Goal: Information Seeking & Learning: Learn about a topic

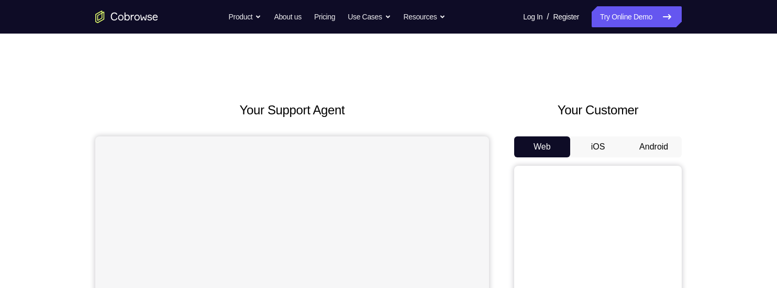
click at [671, 150] on button "Android" at bounding box center [654, 146] width 56 height 21
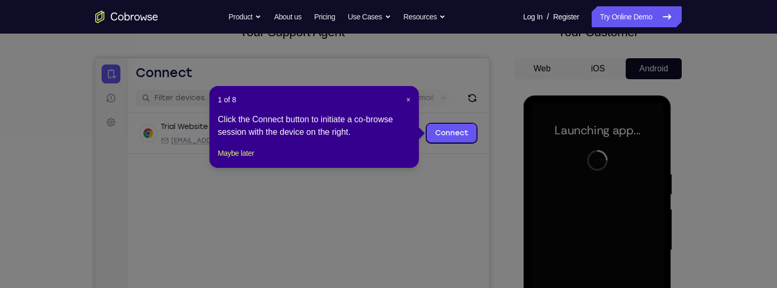
click at [740, 214] on icon at bounding box center [388, 144] width 777 height 288
click at [241, 159] on button "Maybe later" at bounding box center [236, 153] width 36 height 13
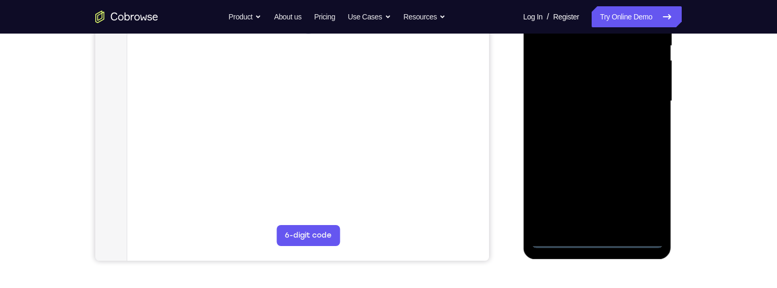
scroll to position [227, 0]
click at [609, 241] on div at bounding box center [597, 100] width 132 height 293
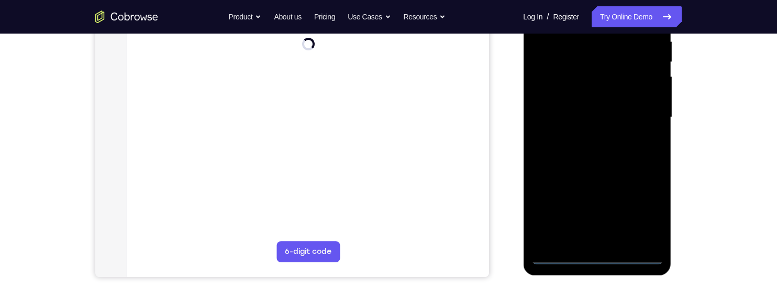
scroll to position [208, 0]
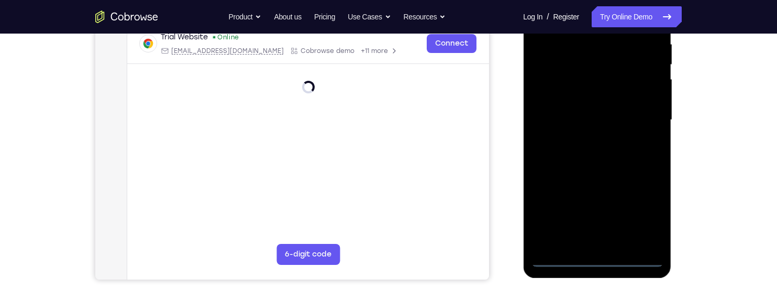
click at [656, 218] on div at bounding box center [597, 119] width 132 height 293
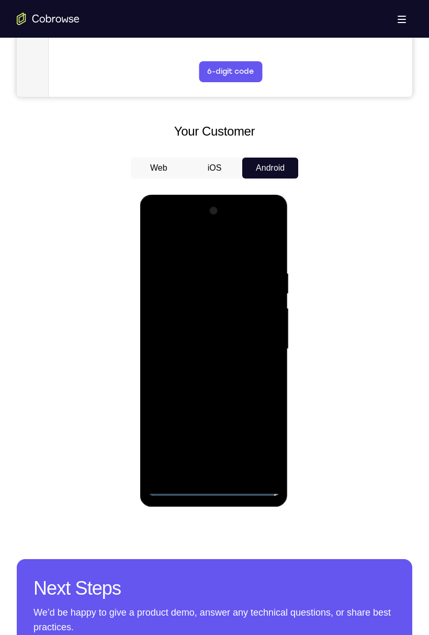
scroll to position [406, 0]
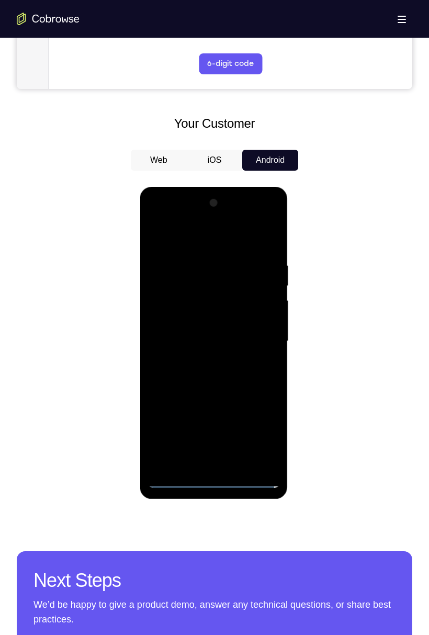
click at [266, 287] on div at bounding box center [214, 341] width 132 height 293
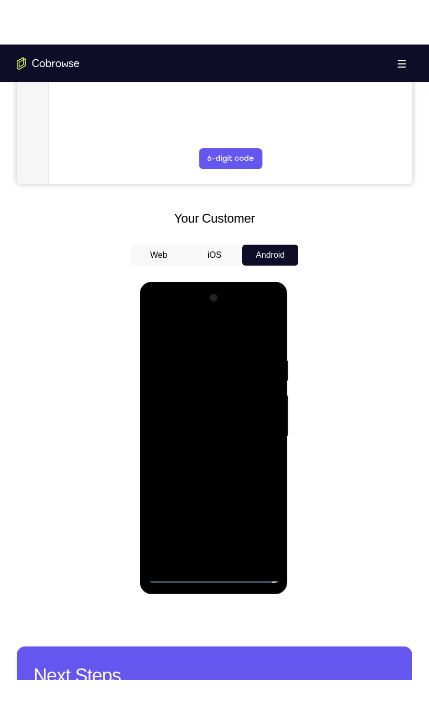
scroll to position [356, 0]
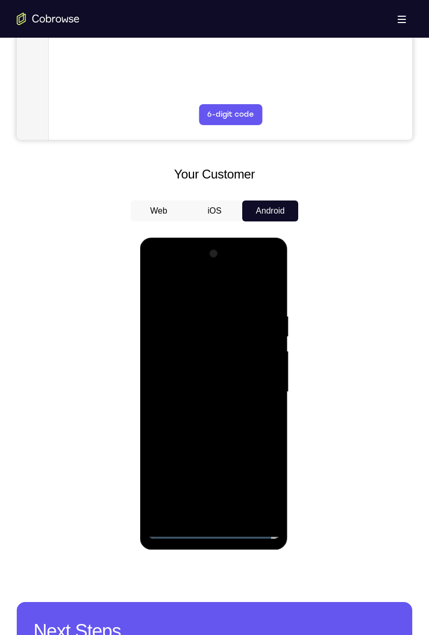
click at [178, 287] on div at bounding box center [214, 392] width 132 height 293
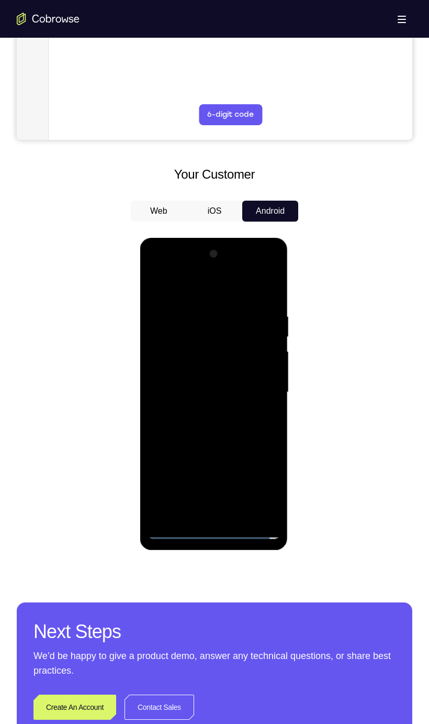
click at [260, 287] on div at bounding box center [214, 392] width 132 height 293
click at [257, 287] on div at bounding box center [214, 392] width 132 height 293
click at [202, 287] on div at bounding box center [214, 392] width 132 height 293
click at [184, 287] on div at bounding box center [214, 392] width 132 height 293
click at [210, 287] on div at bounding box center [214, 392] width 132 height 293
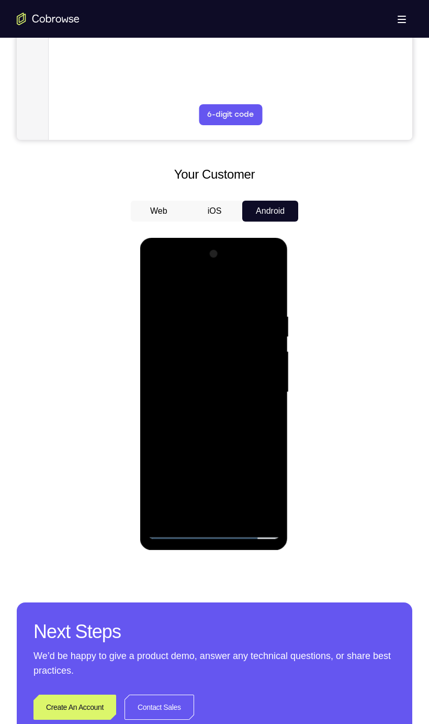
click at [240, 287] on div at bounding box center [214, 392] width 132 height 293
click at [242, 287] on div at bounding box center [214, 392] width 132 height 293
click at [224, 287] on div at bounding box center [214, 392] width 132 height 293
click at [250, 287] on div at bounding box center [214, 392] width 132 height 293
click at [191, 287] on div at bounding box center [214, 392] width 132 height 293
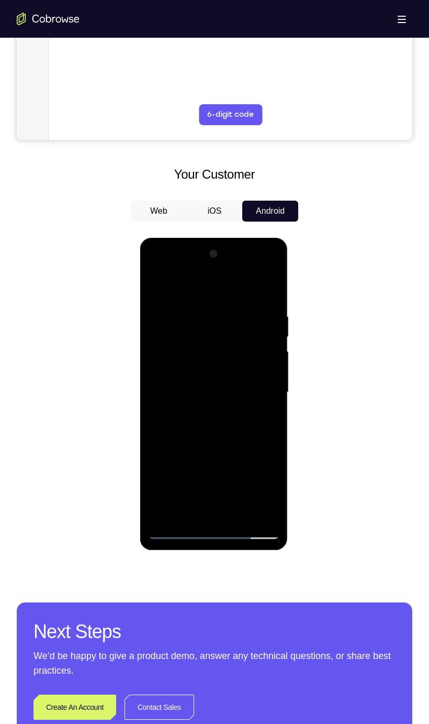
click at [193, 287] on div at bounding box center [214, 392] width 132 height 293
click at [273, 287] on div at bounding box center [214, 392] width 132 height 293
click at [197, 287] on div at bounding box center [214, 392] width 132 height 293
click at [276, 287] on div at bounding box center [214, 392] width 132 height 293
click at [266, 287] on div at bounding box center [214, 392] width 132 height 293
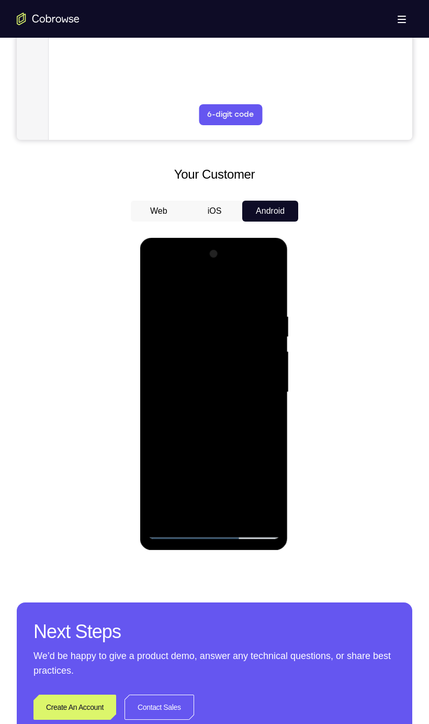
click at [238, 287] on div at bounding box center [214, 392] width 132 height 293
click at [180, 287] on div at bounding box center [214, 392] width 132 height 293
click at [161, 284] on div at bounding box center [214, 392] width 132 height 293
click at [190, 287] on div at bounding box center [214, 392] width 132 height 293
click at [197, 282] on div at bounding box center [214, 392] width 132 height 293
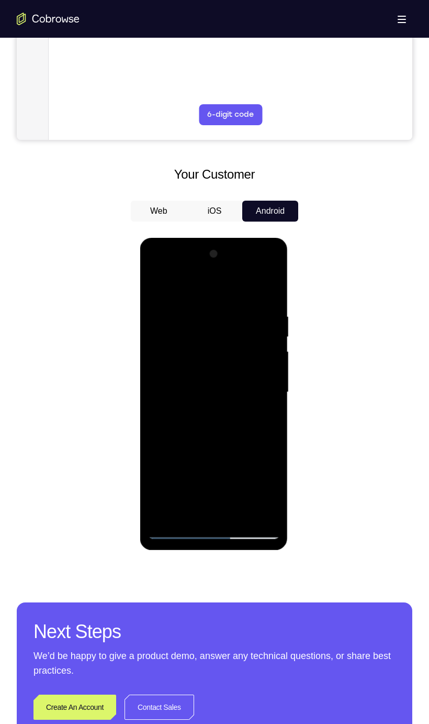
click at [160, 287] on div at bounding box center [214, 392] width 132 height 293
click at [162, 287] on div at bounding box center [214, 392] width 132 height 293
click at [192, 287] on div at bounding box center [214, 392] width 132 height 293
click at [235, 287] on div at bounding box center [214, 392] width 132 height 293
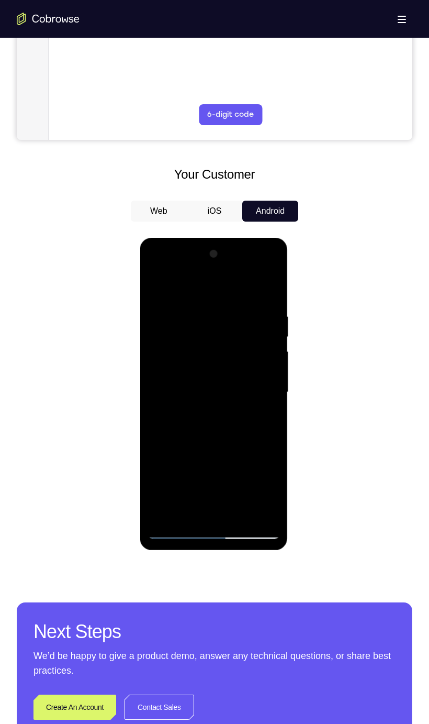
click at [215, 287] on div at bounding box center [214, 392] width 132 height 293
click at [202, 287] on div at bounding box center [214, 392] width 132 height 293
click at [167, 287] on div at bounding box center [214, 392] width 132 height 293
click at [166, 287] on div at bounding box center [214, 392] width 132 height 293
click at [157, 283] on div at bounding box center [214, 392] width 132 height 293
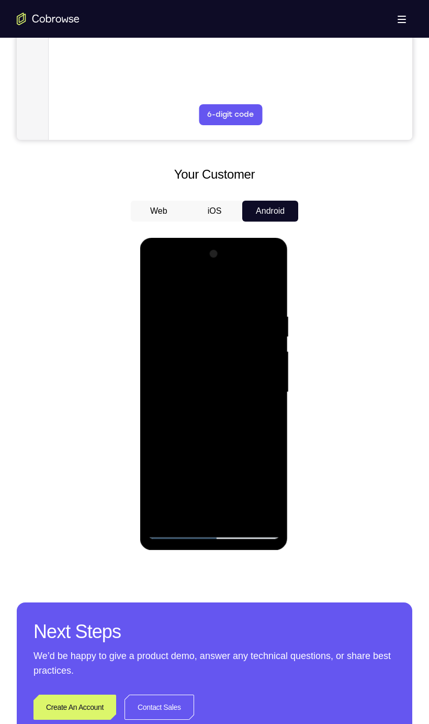
click at [195, 287] on div at bounding box center [214, 392] width 132 height 293
click at [167, 287] on div at bounding box center [214, 392] width 132 height 293
click at [249, 287] on div at bounding box center [214, 392] width 132 height 293
click at [211, 287] on div at bounding box center [214, 392] width 132 height 293
click at [159, 287] on div at bounding box center [214, 392] width 132 height 293
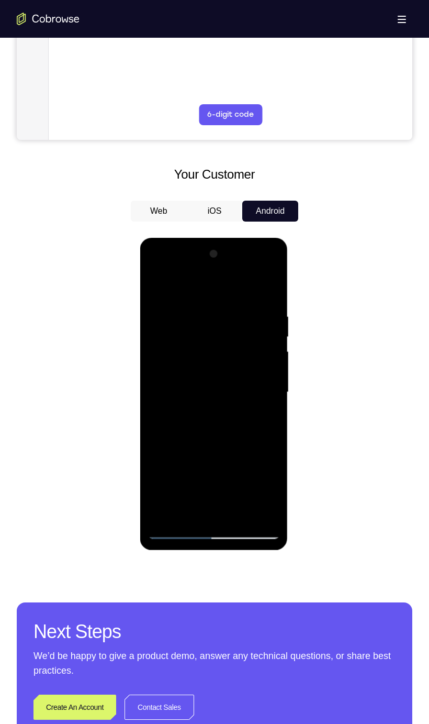
click at [262, 287] on div at bounding box center [214, 392] width 132 height 293
click at [267, 287] on div at bounding box center [214, 392] width 132 height 293
click at [239, 287] on div at bounding box center [214, 392] width 132 height 293
click at [224, 287] on div at bounding box center [214, 392] width 132 height 293
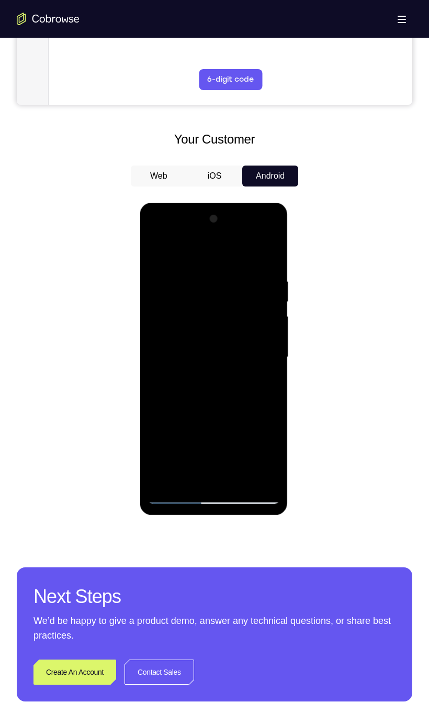
scroll to position [397, 0]
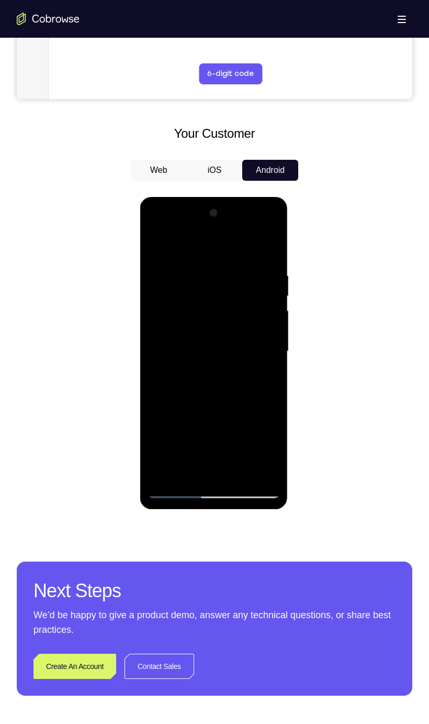
click at [203, 287] on div at bounding box center [214, 351] width 132 height 293
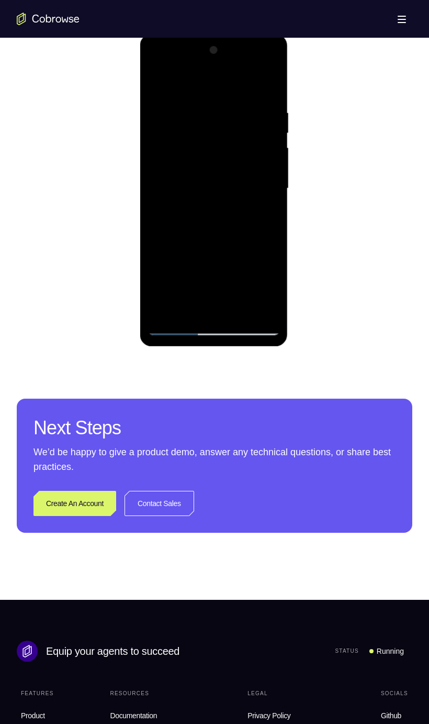
scroll to position [611, 0]
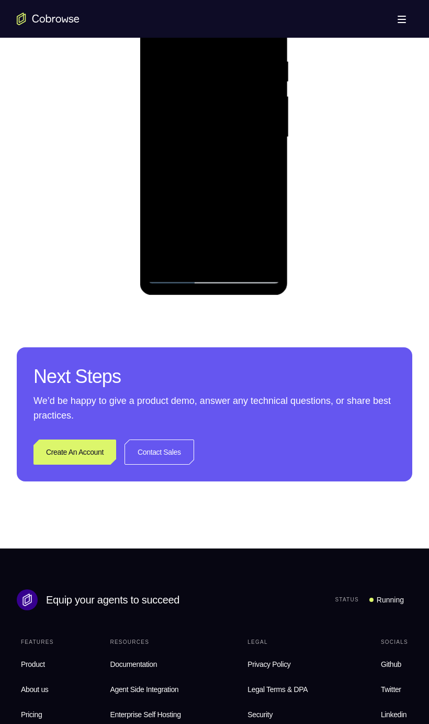
click at [265, 162] on div at bounding box center [214, 137] width 132 height 293
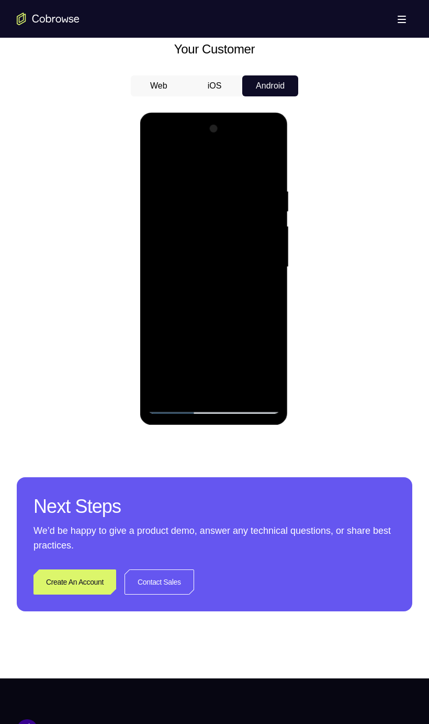
scroll to position [460, 0]
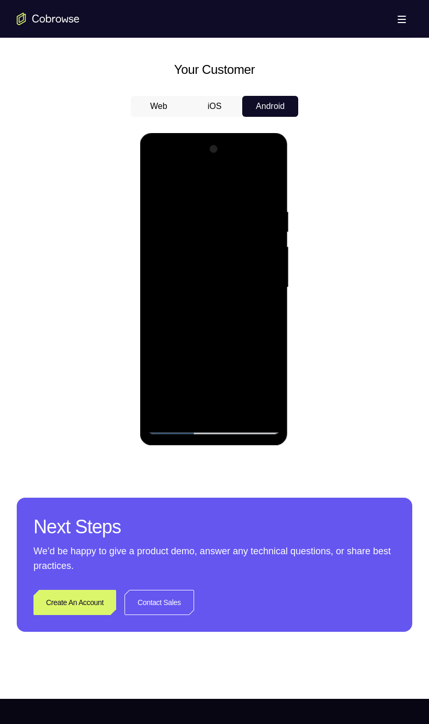
click at [152, 182] on div at bounding box center [214, 287] width 132 height 293
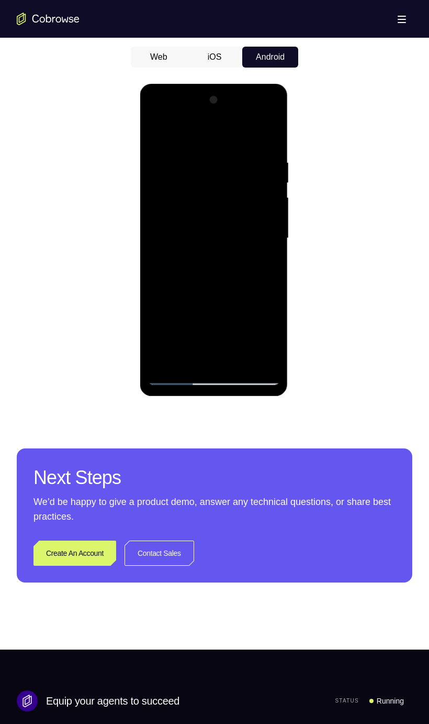
scroll to position [511, 0]
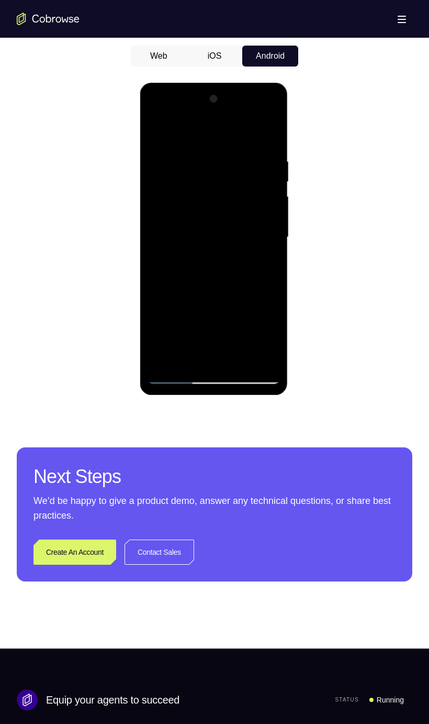
click at [192, 250] on div at bounding box center [214, 237] width 132 height 293
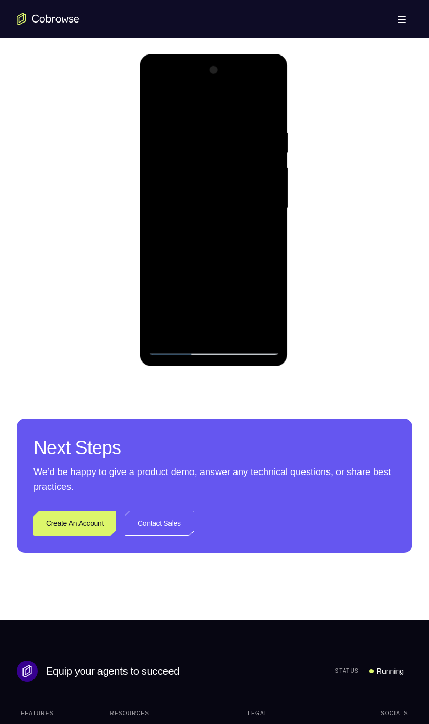
scroll to position [564, 0]
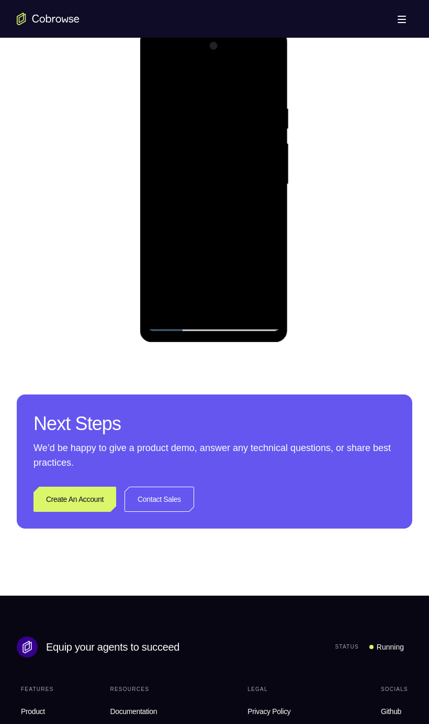
click at [271, 287] on div at bounding box center [214, 184] width 132 height 293
click at [269, 287] on div at bounding box center [214, 184] width 132 height 293
click at [270, 285] on div at bounding box center [214, 184] width 132 height 293
click at [269, 286] on div at bounding box center [214, 184] width 132 height 293
click at [267, 284] on div at bounding box center [214, 184] width 132 height 293
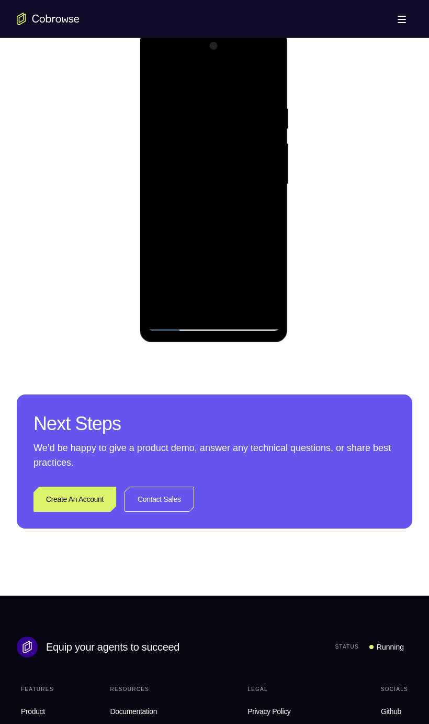
click at [273, 287] on div at bounding box center [214, 184] width 132 height 293
click at [269, 287] on div at bounding box center [214, 184] width 132 height 293
click at [268, 287] on div at bounding box center [214, 184] width 132 height 293
click at [258, 210] on div at bounding box center [214, 184] width 132 height 293
click at [269, 209] on div at bounding box center [214, 184] width 132 height 293
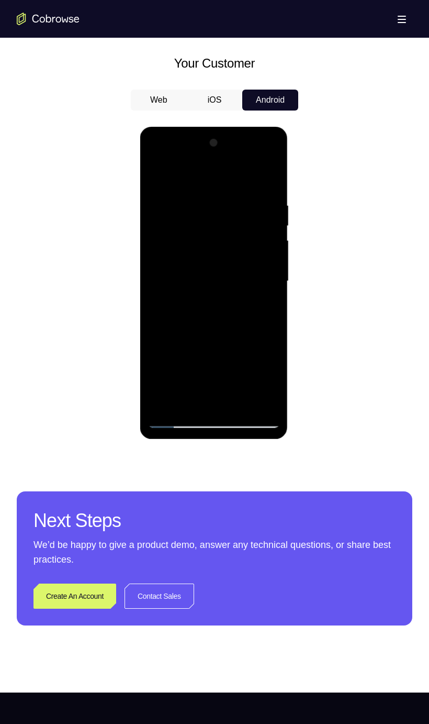
scroll to position [466, 0]
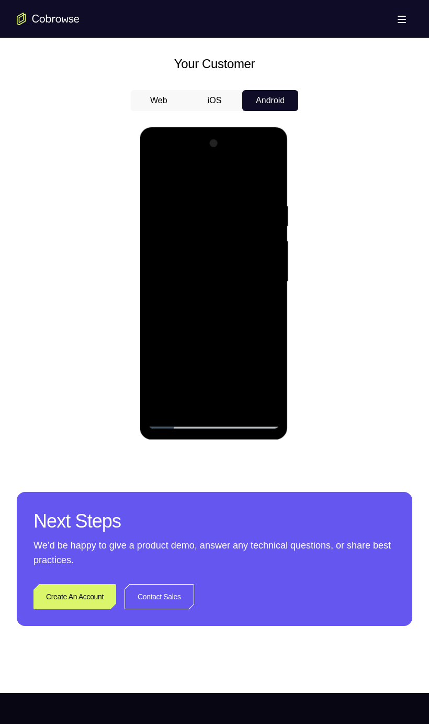
click at [157, 179] on div at bounding box center [214, 281] width 132 height 293
click at [161, 173] on div at bounding box center [214, 281] width 132 height 293
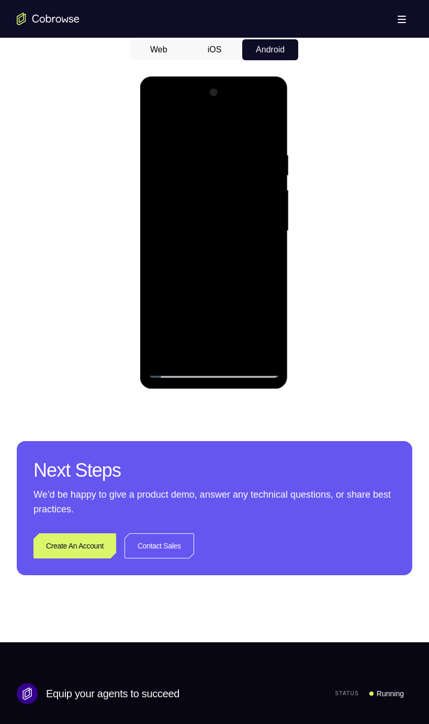
scroll to position [518, 0]
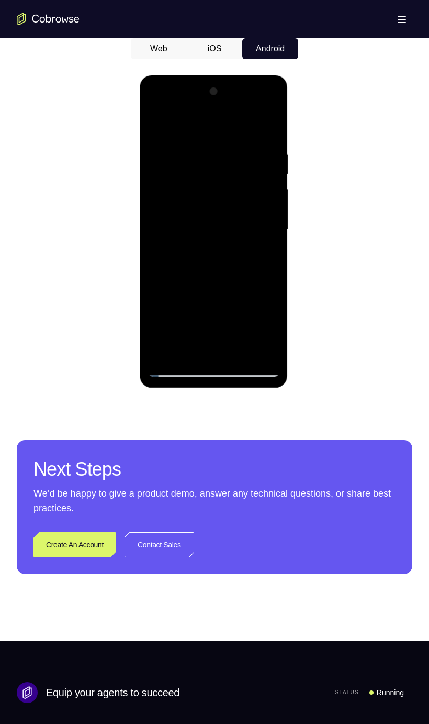
click at [271, 256] on div at bounding box center [214, 229] width 132 height 293
click at [272, 256] on div at bounding box center [214, 229] width 132 height 293
click at [269, 256] on div at bounding box center [214, 229] width 132 height 293
click at [239, 287] on div at bounding box center [214, 229] width 132 height 293
click at [160, 128] on div at bounding box center [214, 229] width 132 height 293
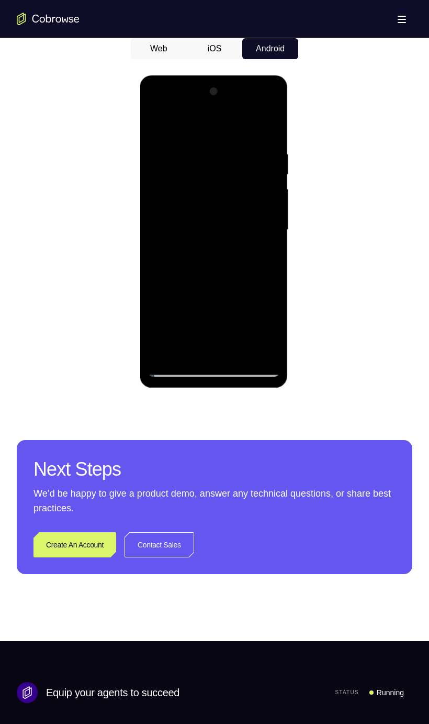
click at [271, 249] on div at bounding box center [214, 229] width 132 height 293
click at [244, 287] on div at bounding box center [214, 229] width 132 height 293
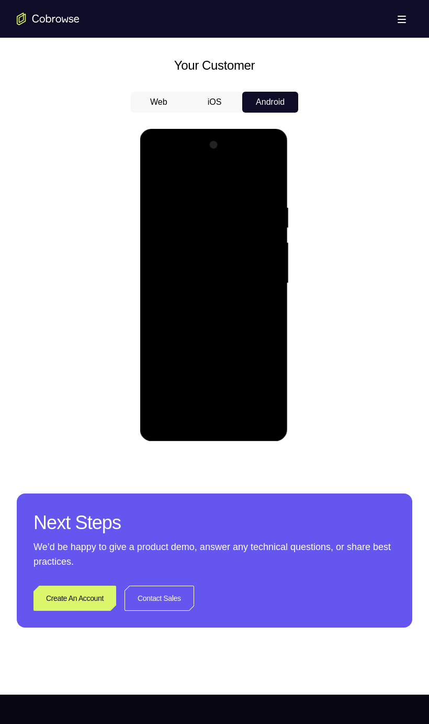
scroll to position [462, 0]
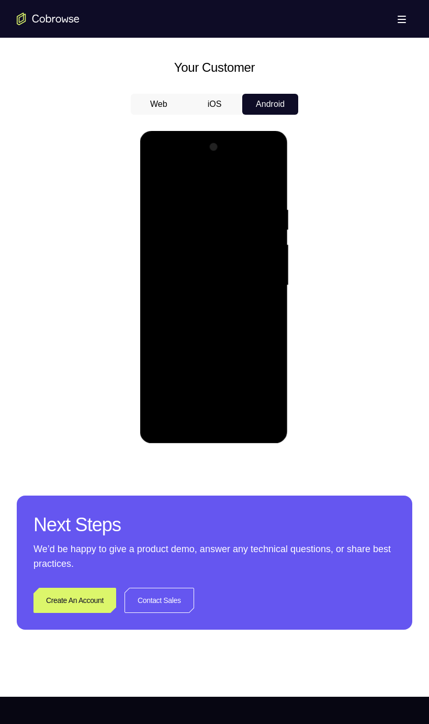
click at [240, 287] on div at bounding box center [214, 285] width 132 height 293
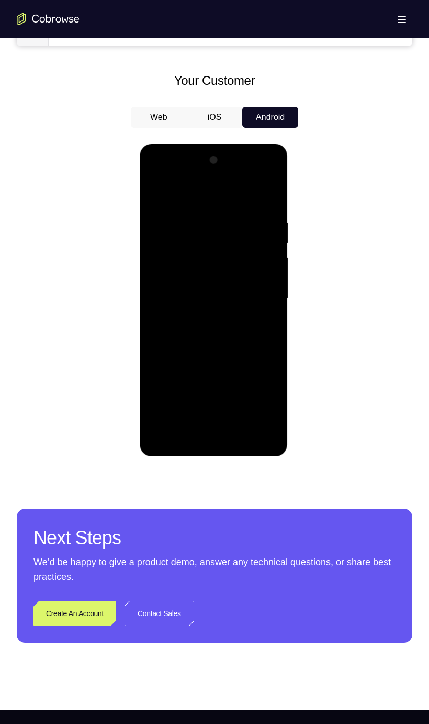
scroll to position [459, 0]
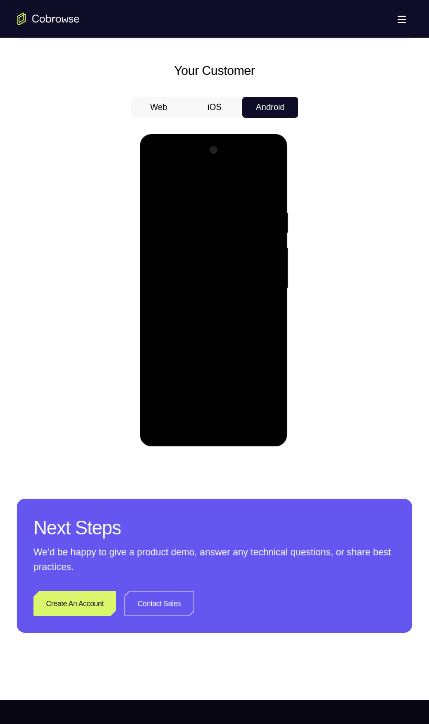
click at [244, 287] on div at bounding box center [214, 288] width 132 height 293
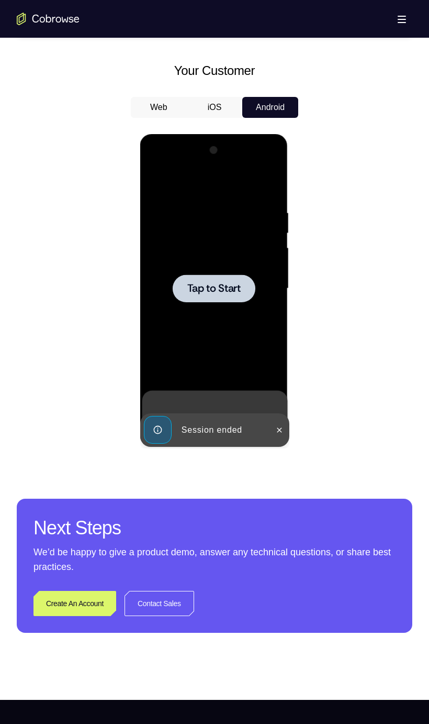
click at [240, 287] on div at bounding box center [213, 288] width 83 height 28
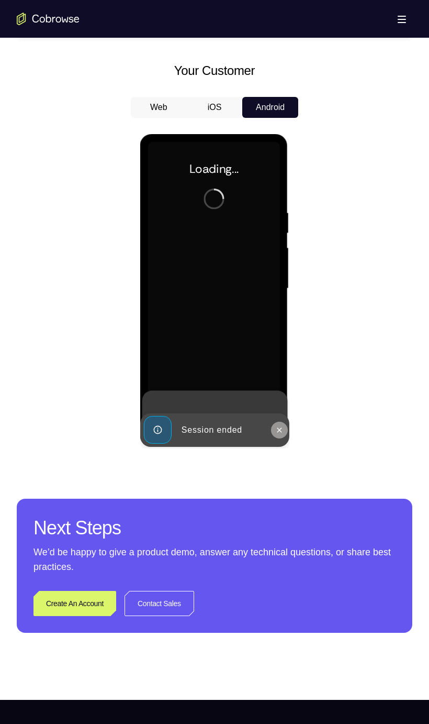
click at [279, 287] on icon at bounding box center [279, 430] width 8 height 8
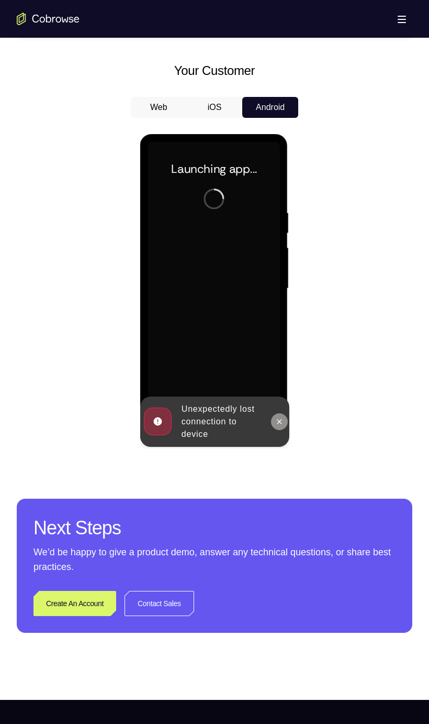
click at [281, 287] on icon at bounding box center [279, 421] width 8 height 8
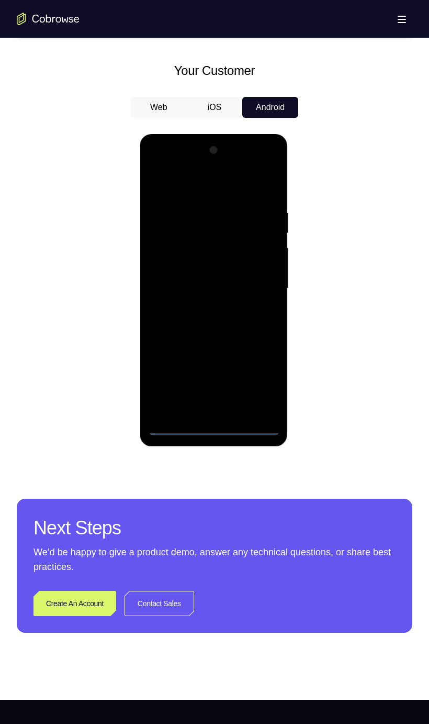
click at [223, 287] on div at bounding box center [214, 288] width 132 height 293
click at [261, 287] on div at bounding box center [214, 288] width 132 height 293
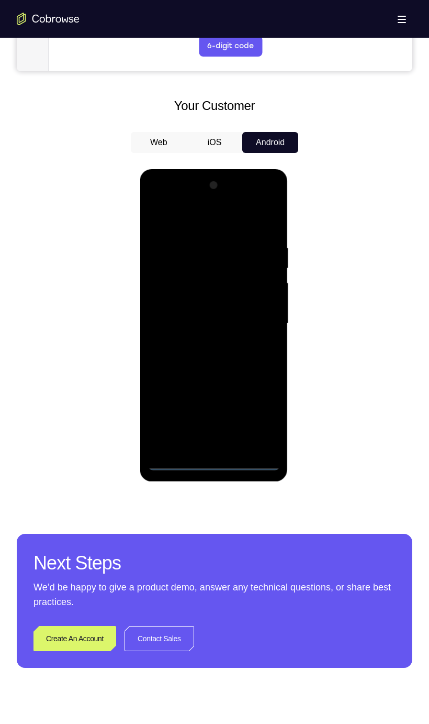
scroll to position [424, 0]
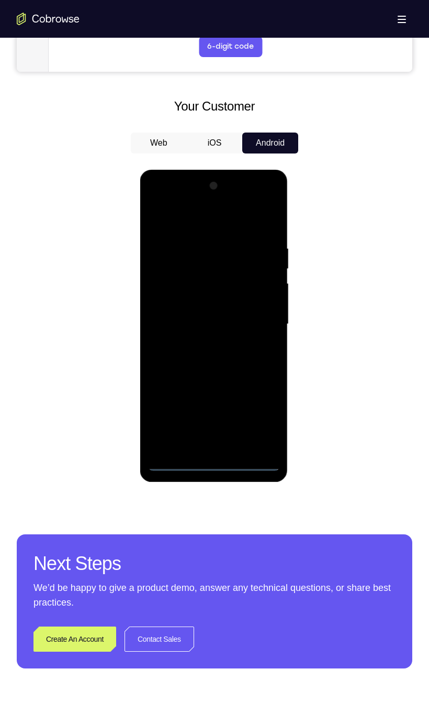
click at [175, 214] on div at bounding box center [214, 324] width 132 height 293
click at [261, 287] on div at bounding box center [214, 324] width 132 height 293
click at [207, 287] on div at bounding box center [214, 324] width 132 height 293
click at [199, 287] on div at bounding box center [214, 324] width 132 height 293
click at [213, 287] on div at bounding box center [214, 324] width 132 height 293
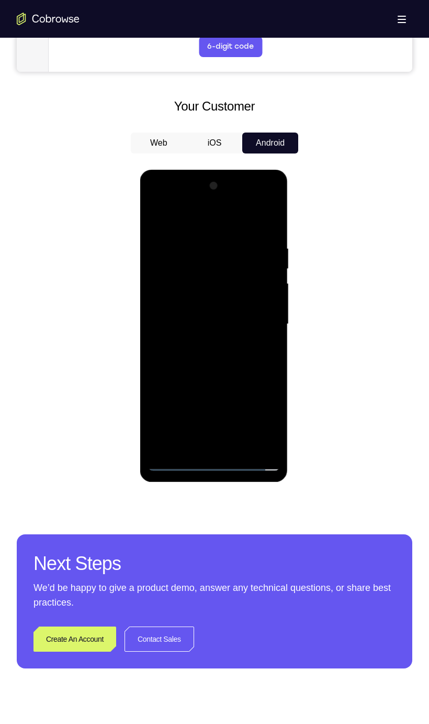
click at [259, 287] on div at bounding box center [214, 324] width 132 height 293
click at [262, 287] on div at bounding box center [214, 324] width 132 height 293
click at [259, 287] on div at bounding box center [214, 324] width 132 height 293
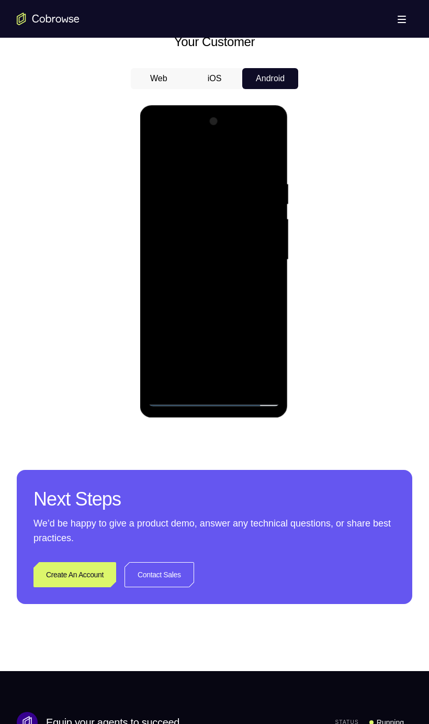
scroll to position [489, 0]
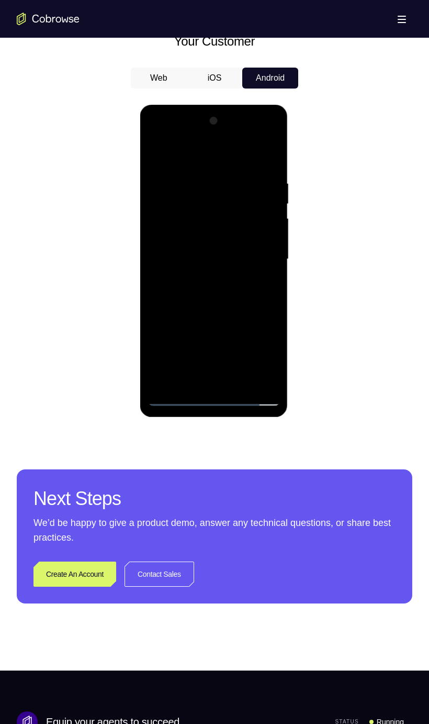
click at [240, 287] on div at bounding box center [214, 259] width 132 height 293
click at [241, 287] on div at bounding box center [214, 259] width 132 height 293
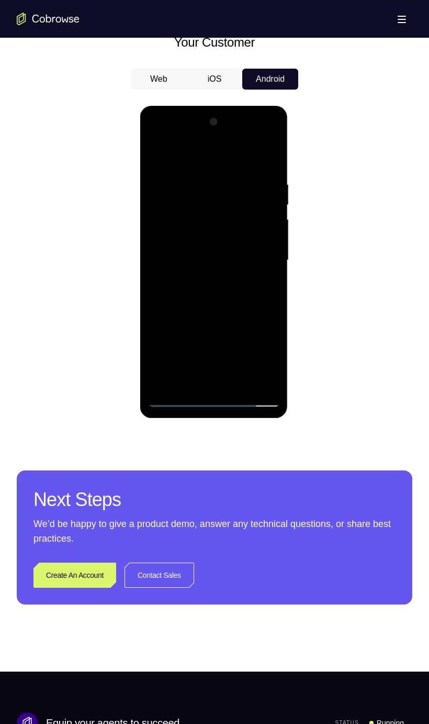
click at [223, 287] on div at bounding box center [214, 260] width 132 height 293
click at [228, 232] on div at bounding box center [214, 260] width 132 height 293
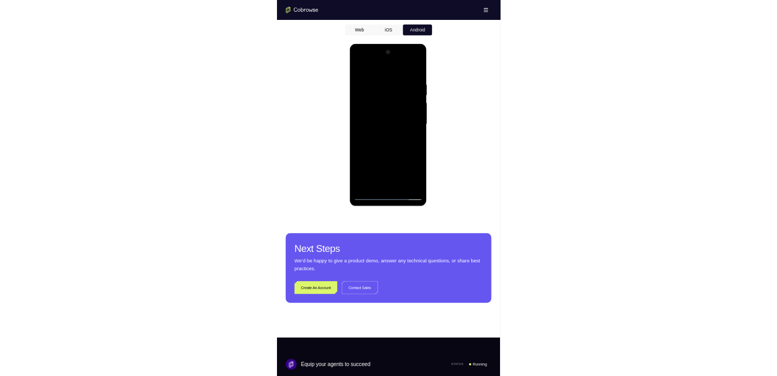
scroll to position [517, 0]
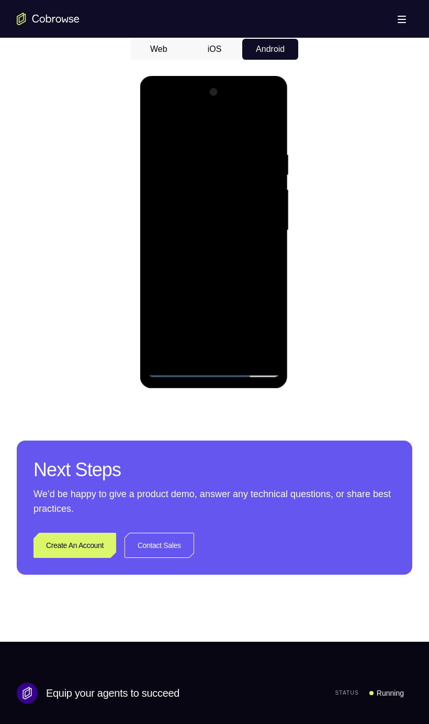
click at [268, 250] on div at bounding box center [214, 230] width 132 height 293
click at [262, 253] on div at bounding box center [214, 230] width 132 height 293
click at [158, 123] on div at bounding box center [214, 230] width 132 height 293
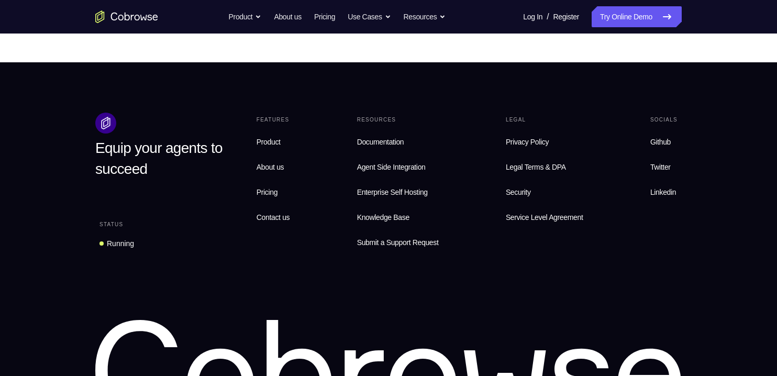
scroll to position [659, 0]
